Goal: Task Accomplishment & Management: Use online tool/utility

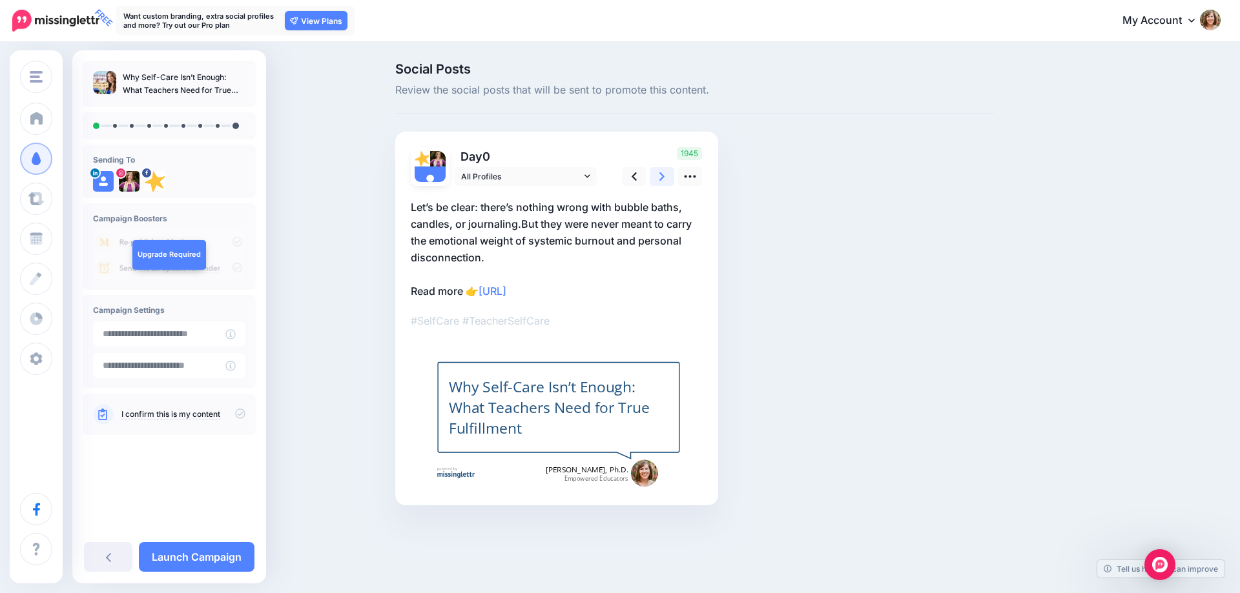
click at [661, 173] on icon at bounding box center [661, 177] width 5 height 14
click at [690, 179] on icon at bounding box center [690, 177] width 14 height 14
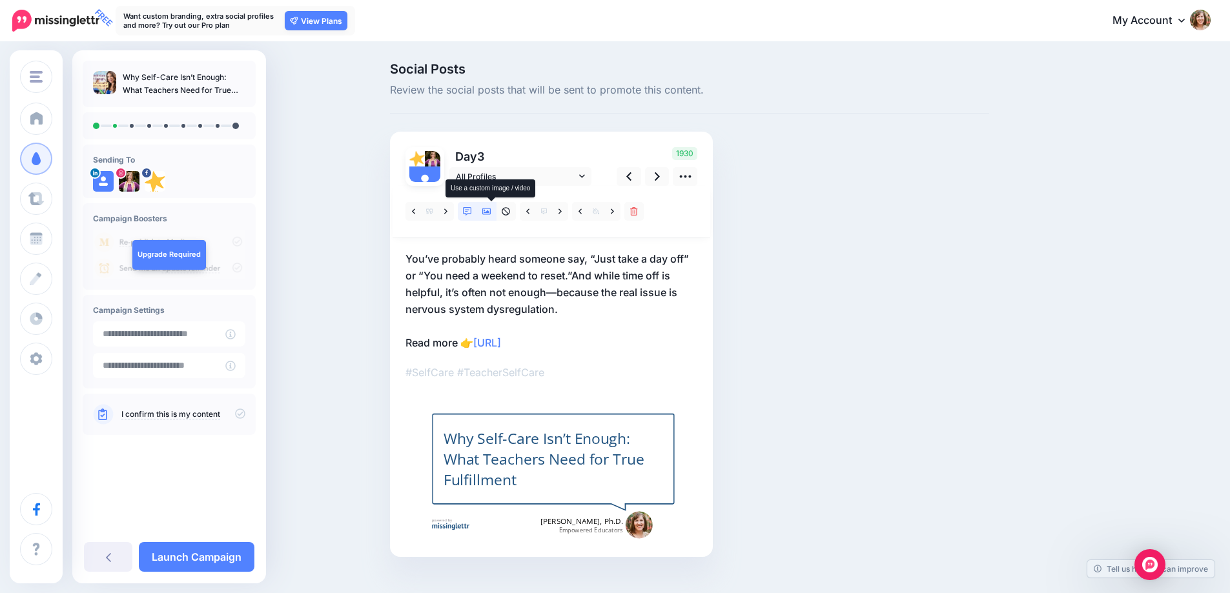
click at [490, 214] on icon at bounding box center [486, 211] width 9 height 9
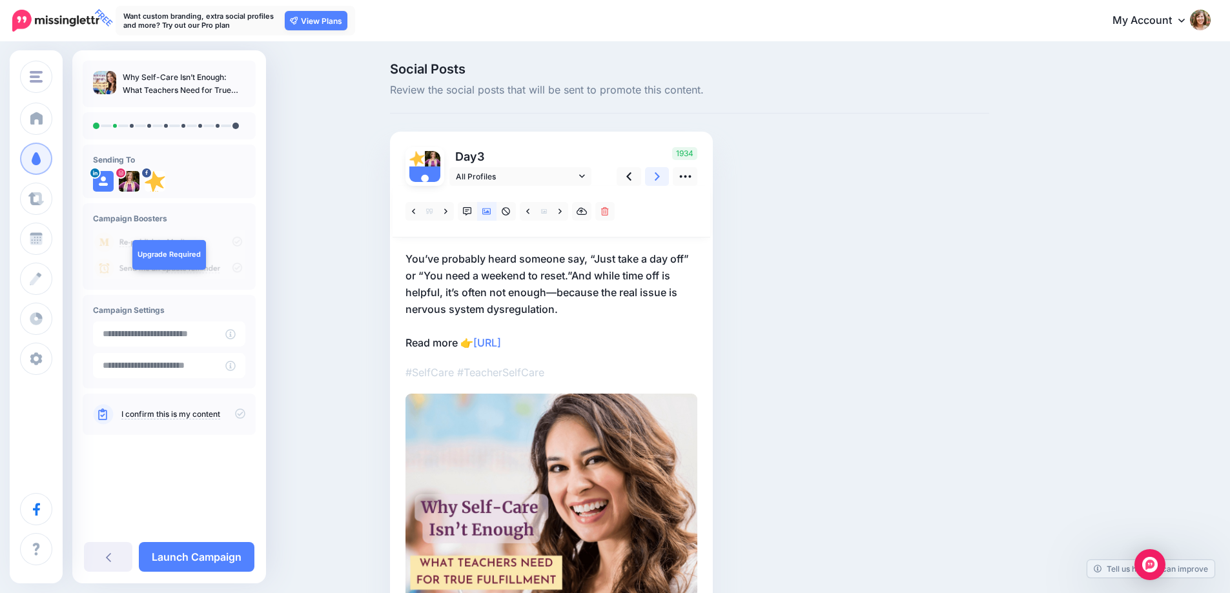
click at [665, 174] on link at bounding box center [657, 176] width 25 height 19
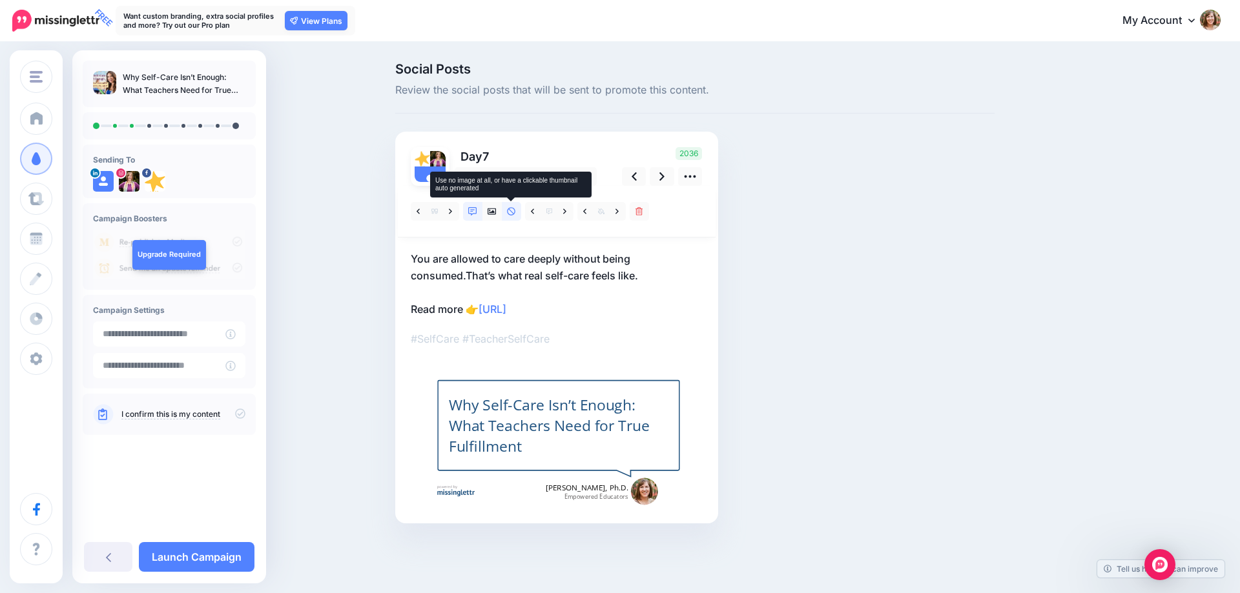
click at [510, 207] on icon at bounding box center [511, 211] width 9 height 9
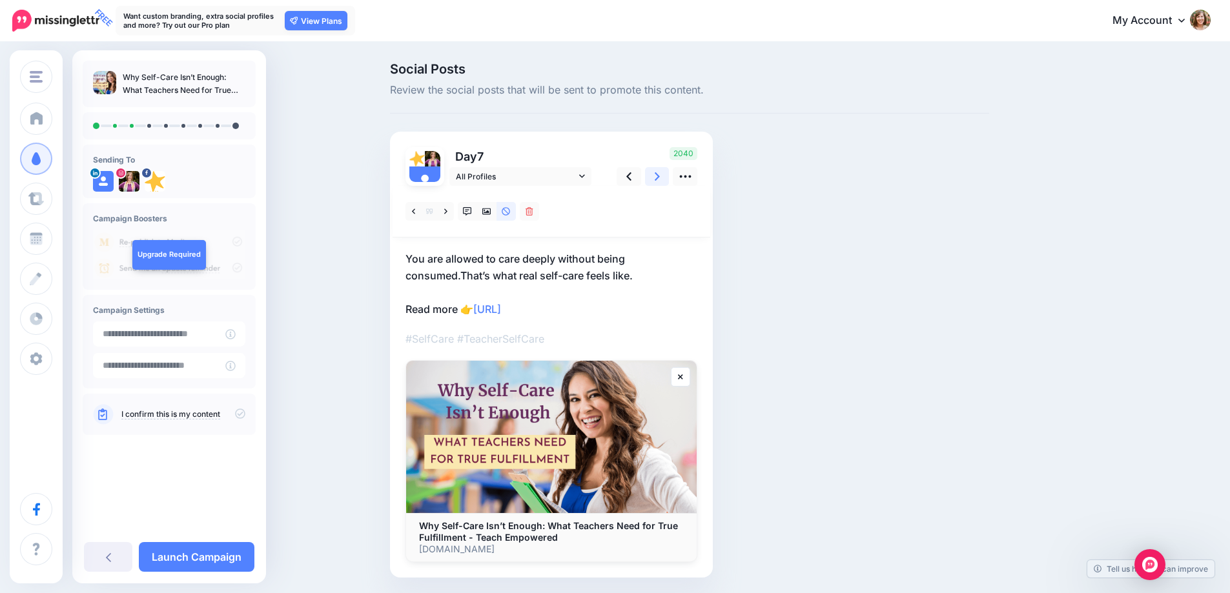
click at [660, 176] on icon at bounding box center [657, 177] width 5 height 14
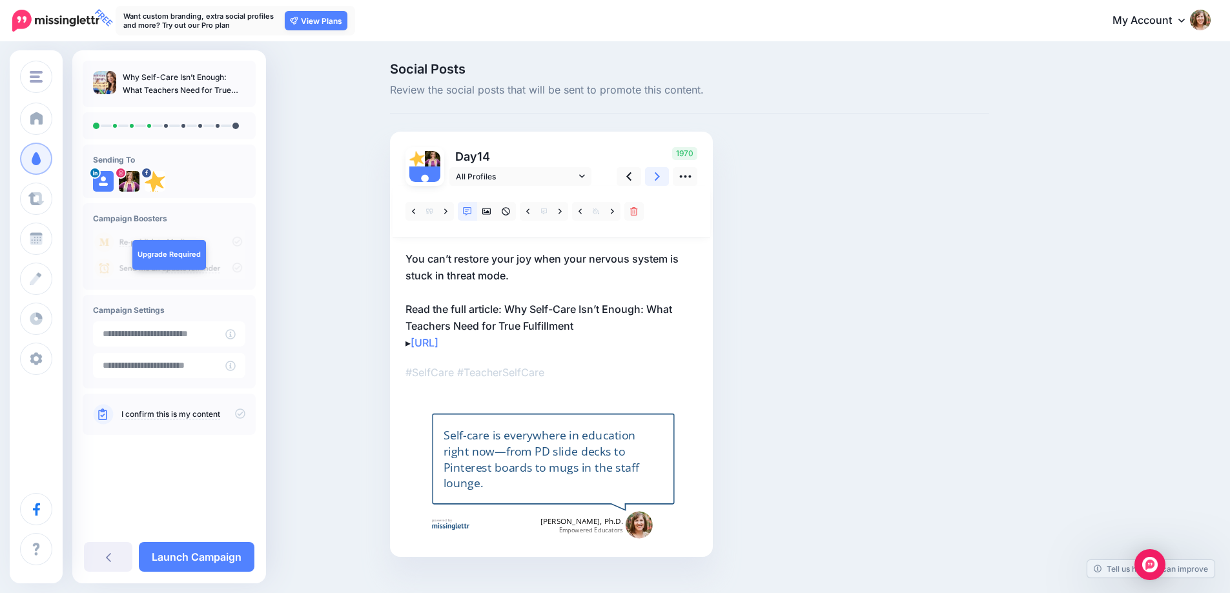
click at [660, 176] on icon at bounding box center [657, 177] width 5 height 14
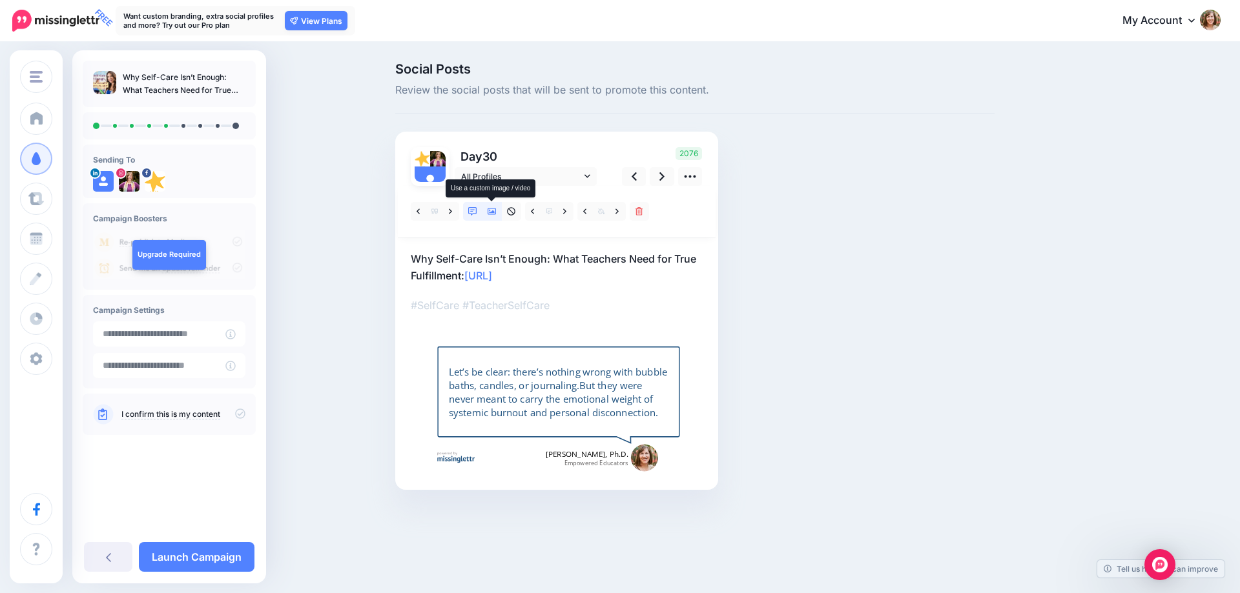
click at [490, 209] on icon at bounding box center [492, 211] width 9 height 9
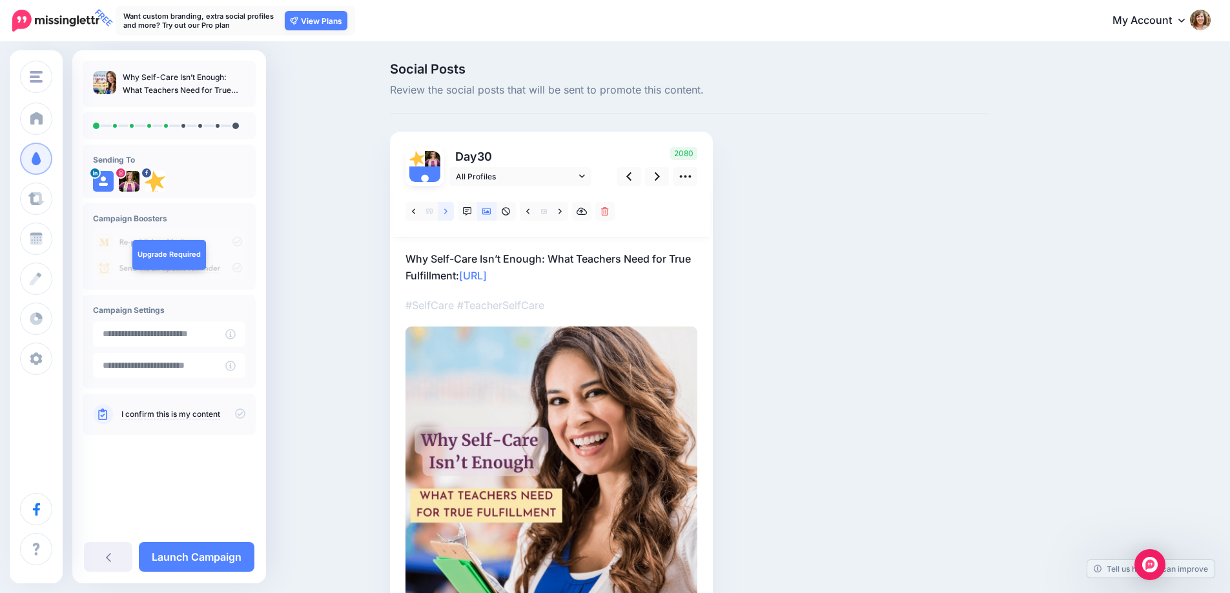
click at [454, 207] on link at bounding box center [446, 211] width 16 height 19
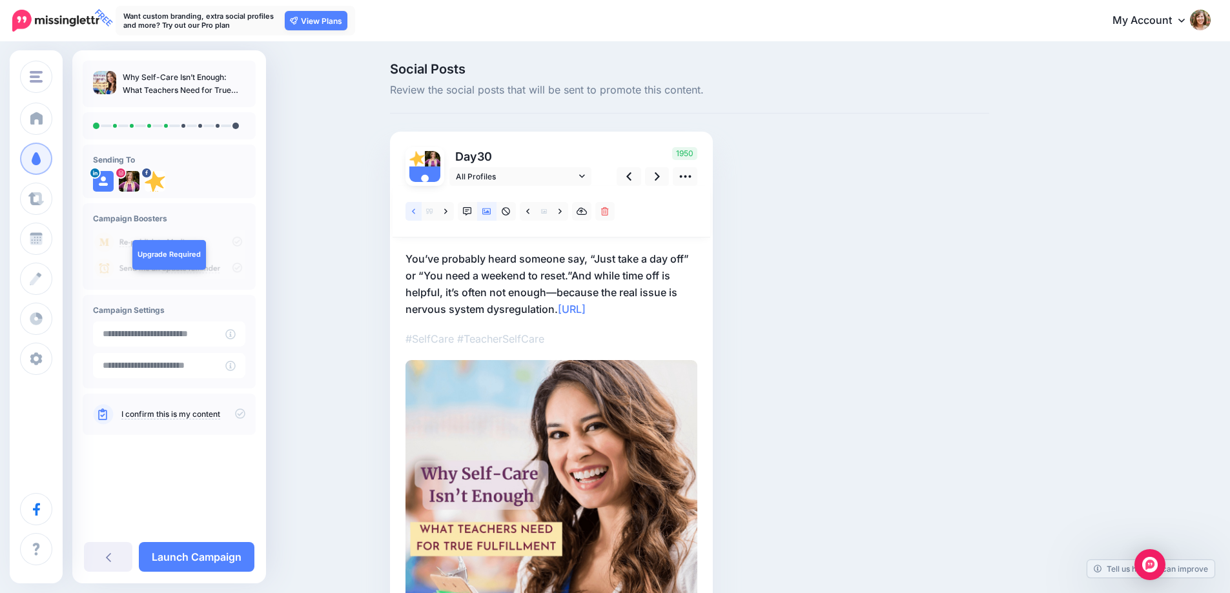
click at [415, 209] on icon at bounding box center [413, 211] width 3 height 9
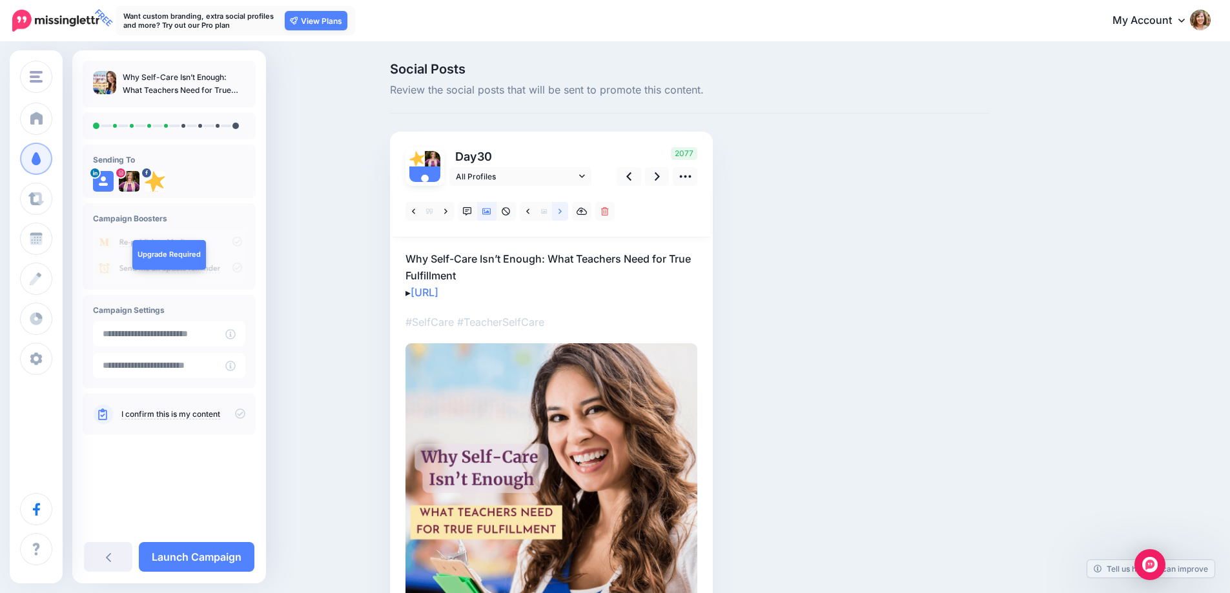
click at [566, 216] on link at bounding box center [560, 211] width 16 height 19
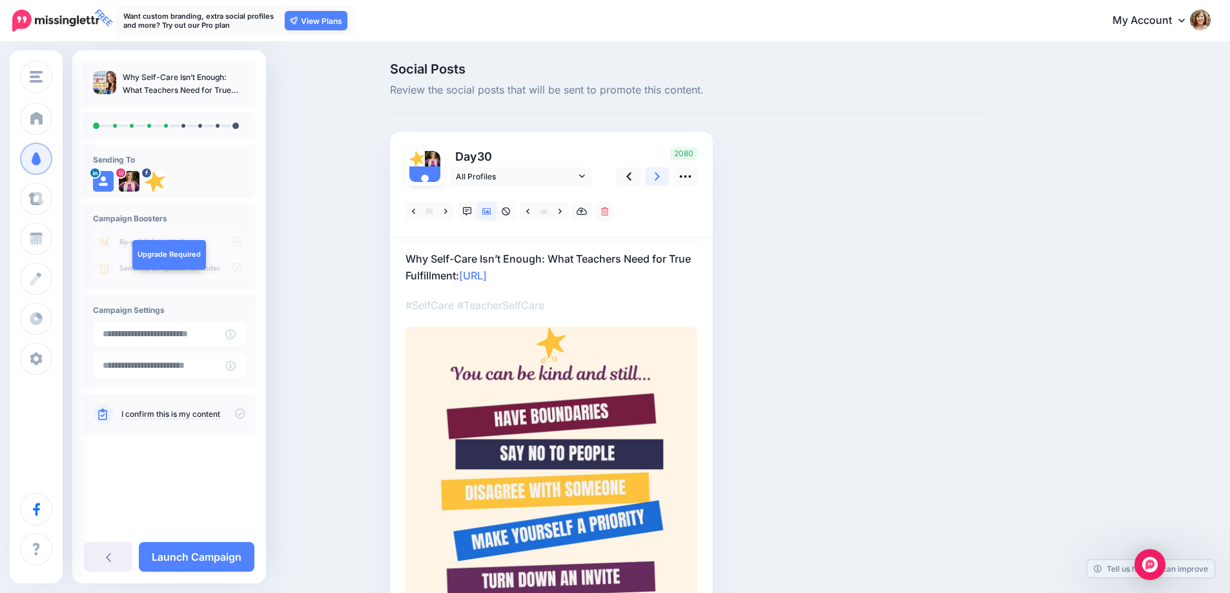
click at [658, 179] on link at bounding box center [657, 176] width 25 height 19
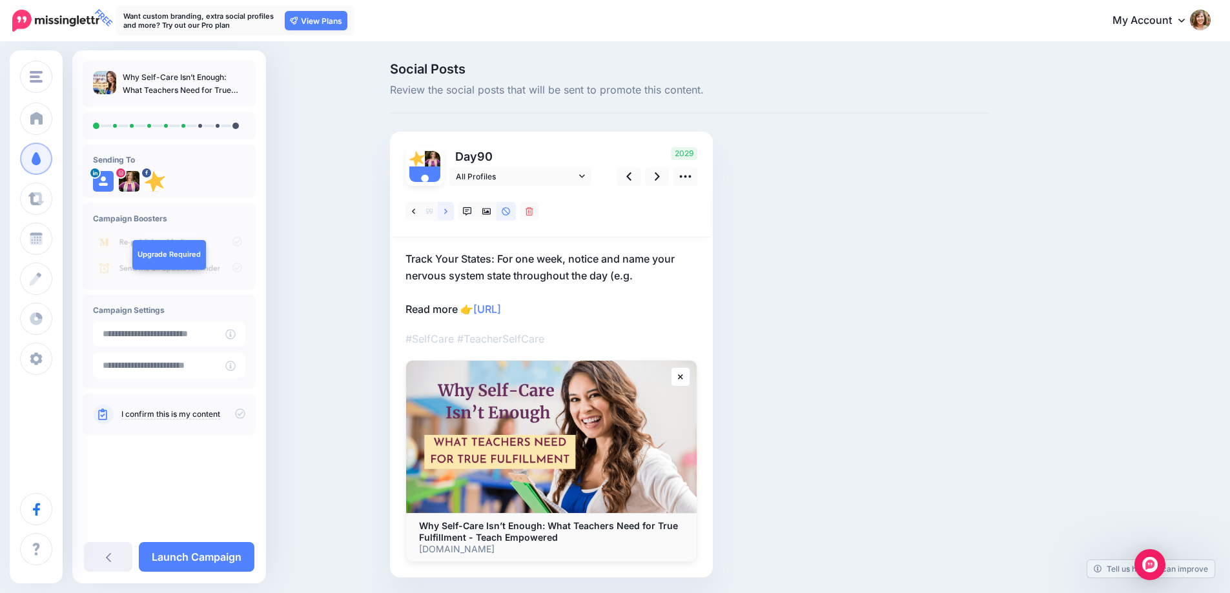
click at [444, 212] on link at bounding box center [446, 211] width 16 height 19
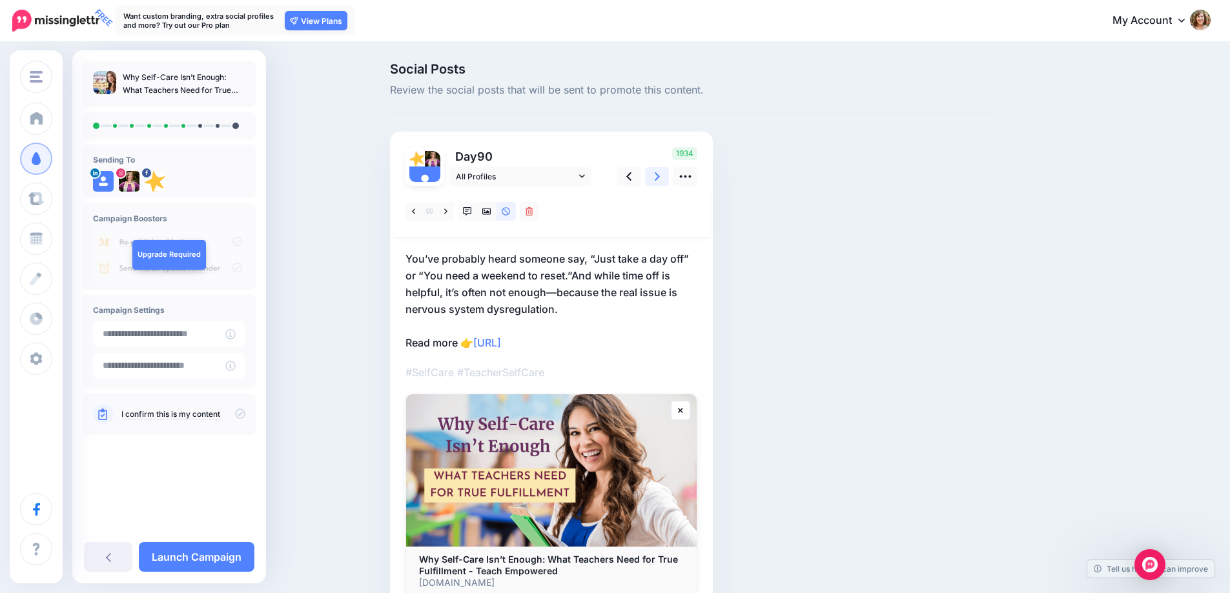
click at [666, 180] on link at bounding box center [657, 176] width 25 height 19
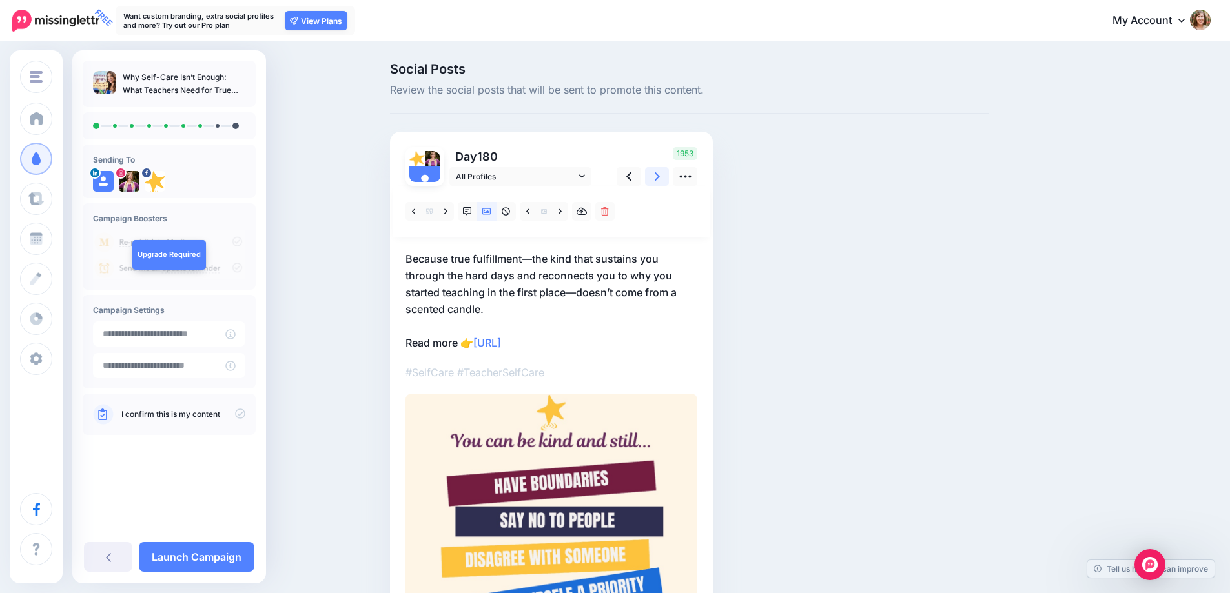
click at [666, 180] on link at bounding box center [657, 176] width 25 height 19
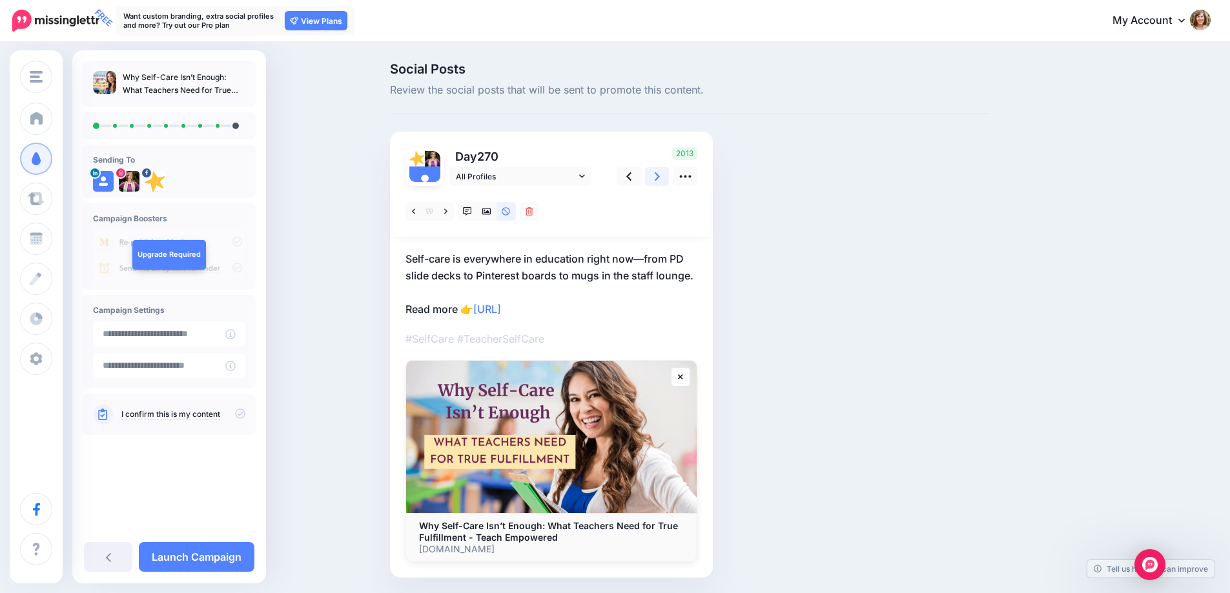
click at [666, 180] on link at bounding box center [657, 176] width 25 height 19
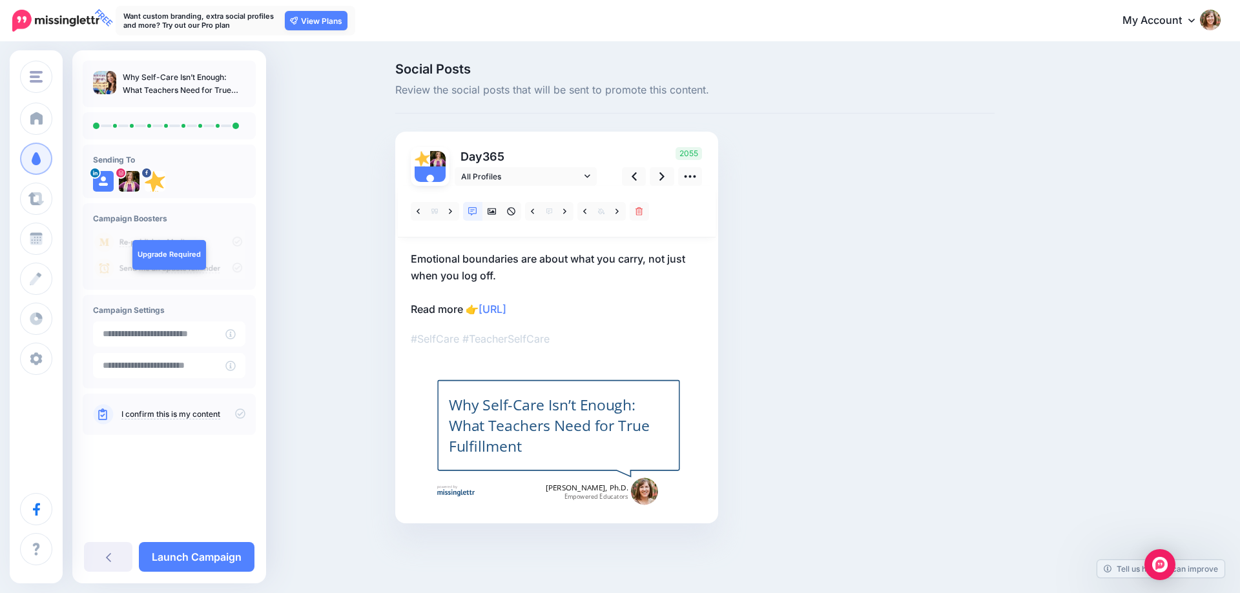
click at [236, 415] on icon at bounding box center [240, 414] width 10 height 10
click at [212, 558] on link "Launch Campaign" at bounding box center [197, 557] width 116 height 30
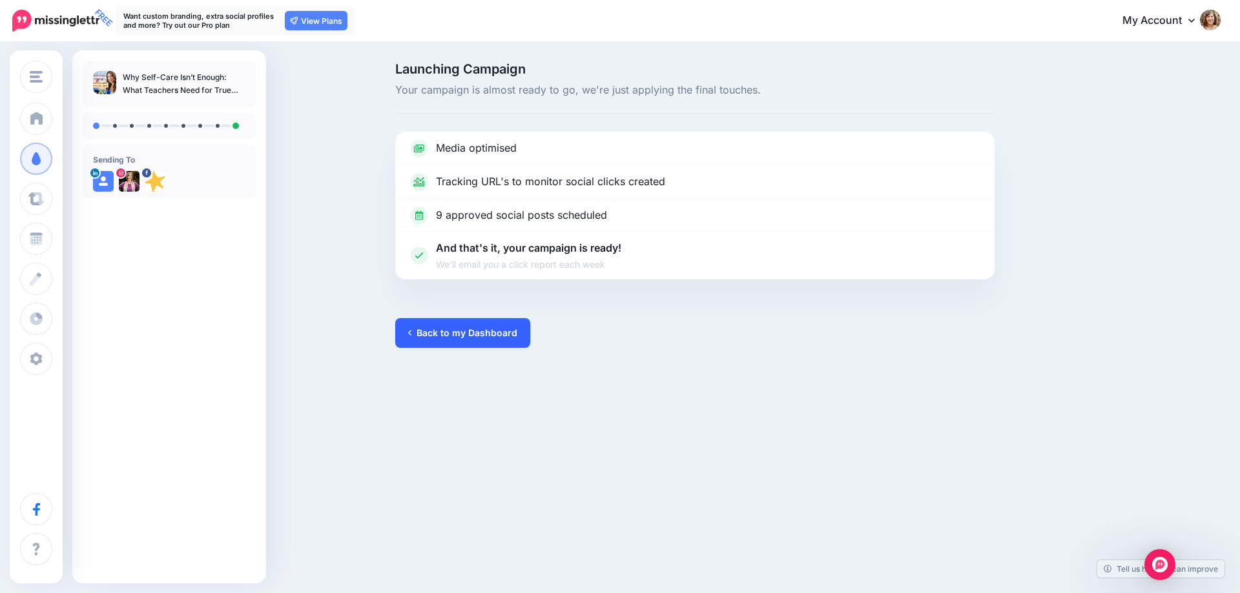
click at [457, 336] on link "Back to my Dashboard" at bounding box center [462, 333] width 135 height 30
